Goal: Find specific page/section: Find specific page/section

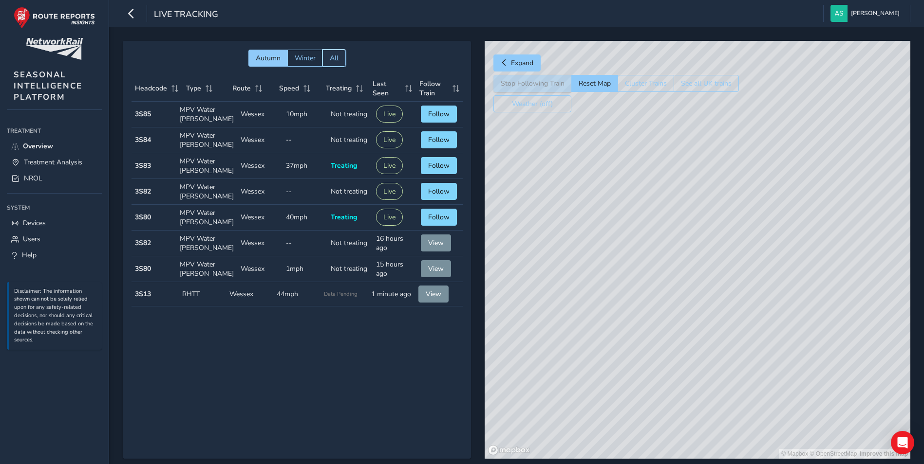
click at [331, 61] on span "All" at bounding box center [334, 58] width 9 height 9
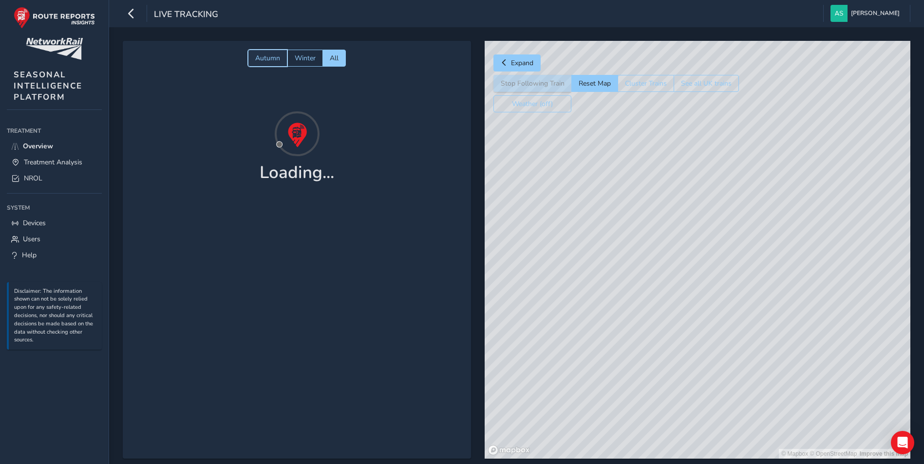
click at [260, 52] on button "Autumn" at bounding box center [267, 58] width 39 height 17
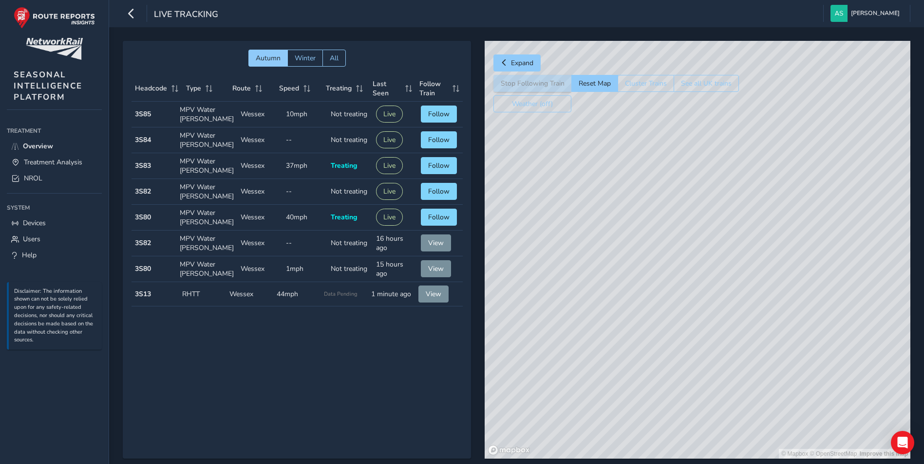
click at [322, 329] on div "Autumn Winter All Headcode Type Route Speed Treating Last Seen Follow Train Hea…" at bounding box center [297, 250] width 348 height 418
click at [635, 313] on div "© Mapbox © OpenStreetMap Improve this map" at bounding box center [697, 250] width 426 height 418
drag, startPoint x: 606, startPoint y: 324, endPoint x: 653, endPoint y: 259, distance: 80.4
click at [653, 259] on div "© Mapbox © OpenStreetMap Improve this map" at bounding box center [697, 250] width 426 height 418
click at [63, 159] on span "Treatment Analysis" at bounding box center [53, 162] width 58 height 9
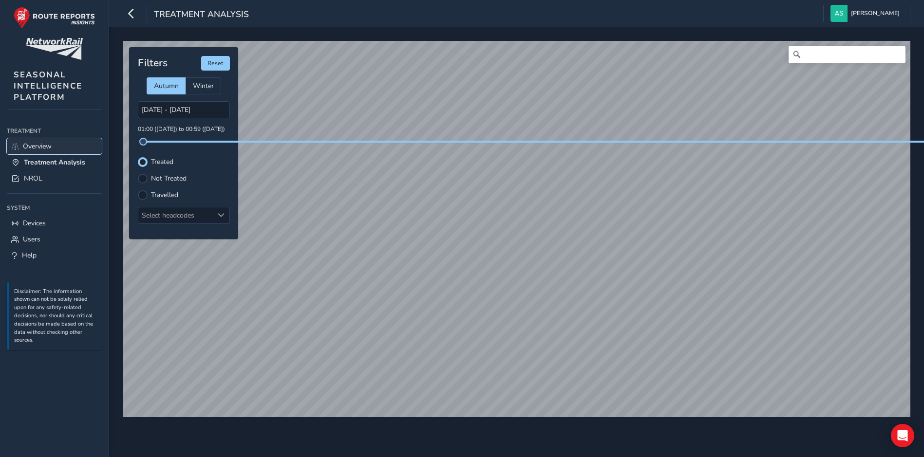
click at [54, 145] on link "Overview" at bounding box center [54, 146] width 95 height 16
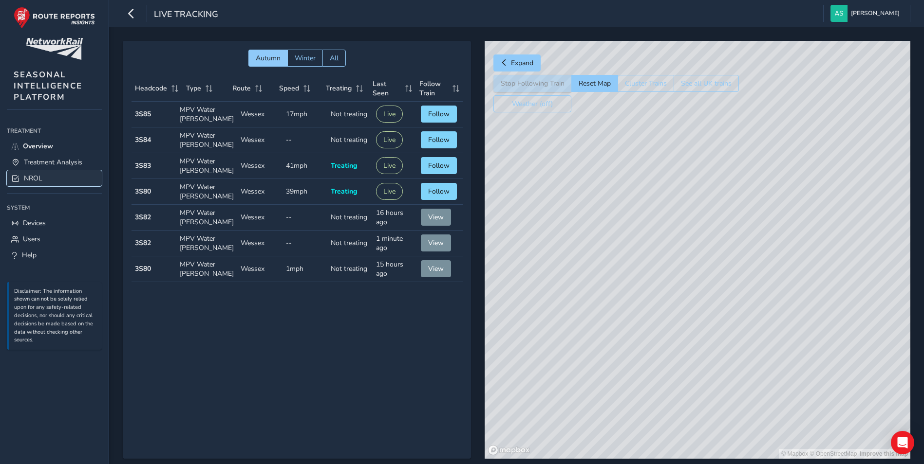
click at [49, 177] on link "NROL" at bounding box center [54, 178] width 95 height 16
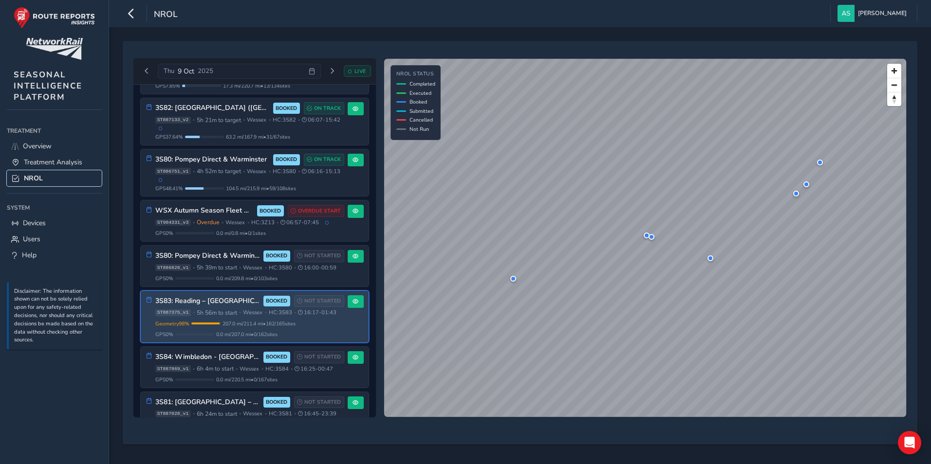
scroll to position [195, 0]
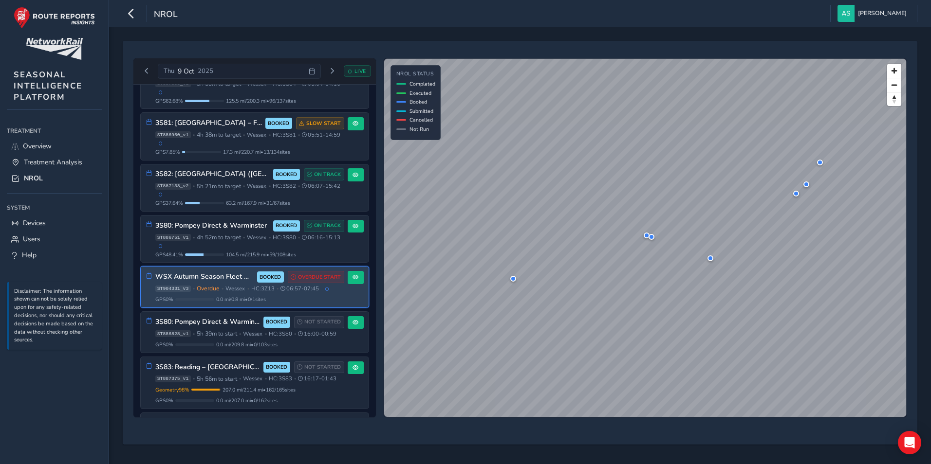
click at [206, 281] on h3 "WSX Autumn Season Fleet Moves" at bounding box center [204, 277] width 98 height 8
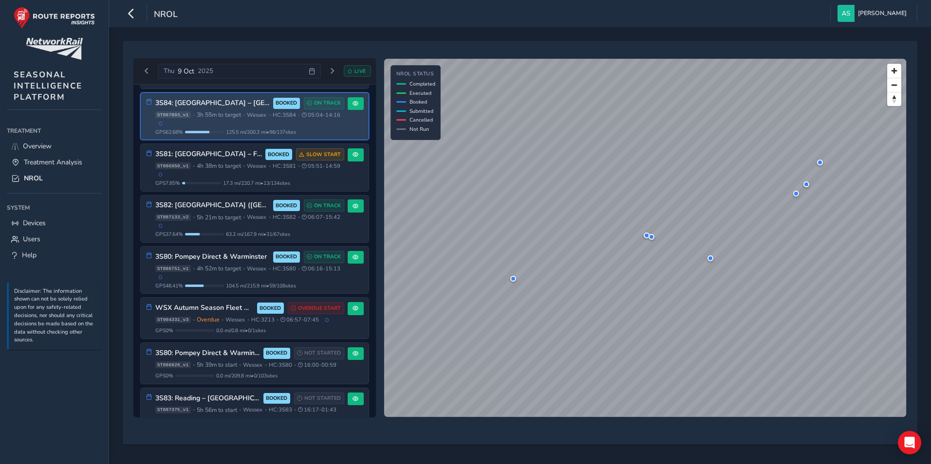
scroll to position [115, 0]
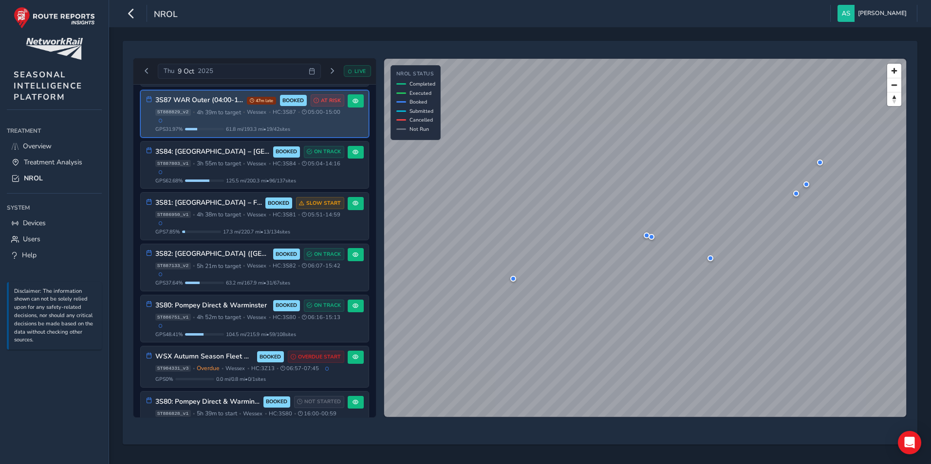
click at [251, 123] on div "ST888829_v2 • 4h 39m to target • [GEOGRAPHIC_DATA] • HC: 3S87 • 05:00 - 15:00" at bounding box center [249, 116] width 189 height 14
